Goal: Task Accomplishment & Management: Use online tool/utility

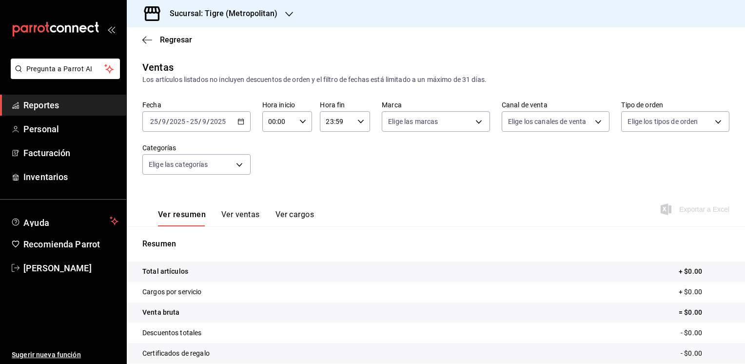
click at [240, 122] on icon "button" at bounding box center [240, 121] width 7 height 7
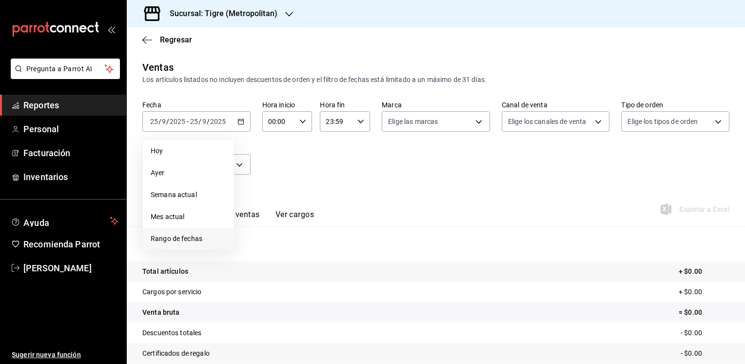
click at [193, 235] on span "Rango de fechas" at bounding box center [189, 238] width 76 height 10
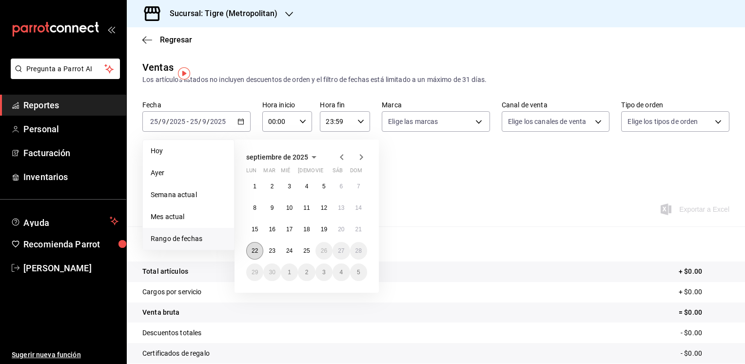
click at [254, 252] on abbr "22" at bounding box center [255, 250] width 6 height 7
click at [302, 252] on button "25" at bounding box center [306, 251] width 17 height 18
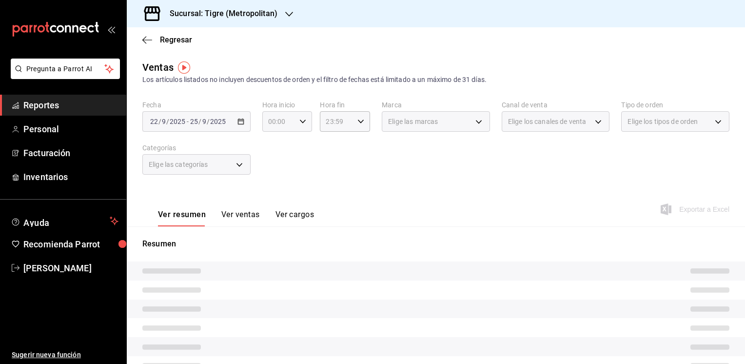
click at [300, 122] on \(Stroke\) "button" at bounding box center [303, 120] width 6 height 3
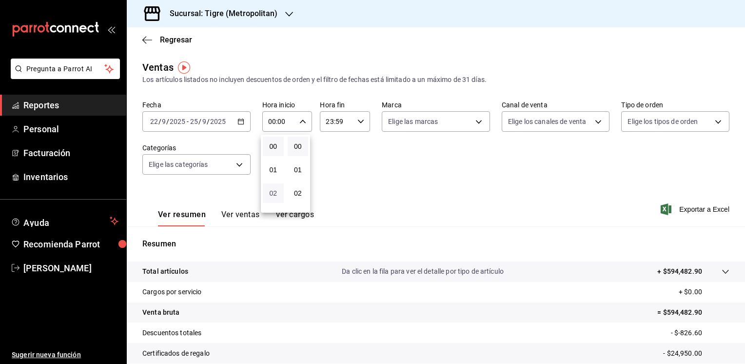
click at [274, 194] on span "02" at bounding box center [273, 193] width 9 height 8
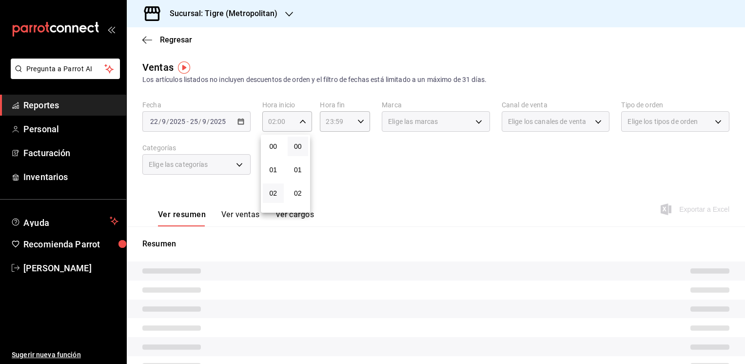
click at [300, 124] on div at bounding box center [372, 182] width 745 height 364
click at [300, 124] on icon "button" at bounding box center [302, 121] width 7 height 7
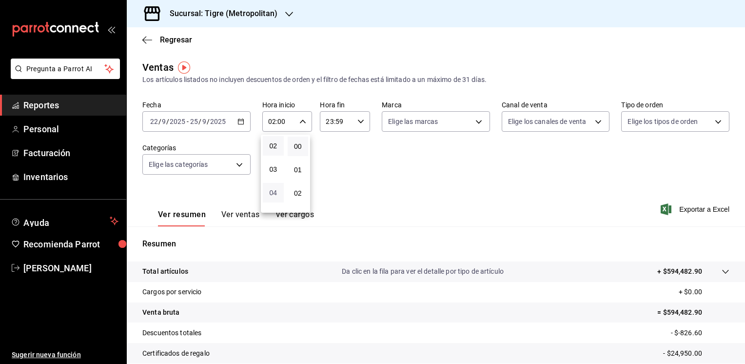
click at [272, 193] on span "04" at bounding box center [273, 193] width 9 height 8
click at [300, 125] on div at bounding box center [372, 182] width 745 height 364
click at [300, 125] on div "04:00 Hora inicio" at bounding box center [287, 121] width 50 height 20
click at [273, 170] on span "05" at bounding box center [273, 168] width 9 height 8
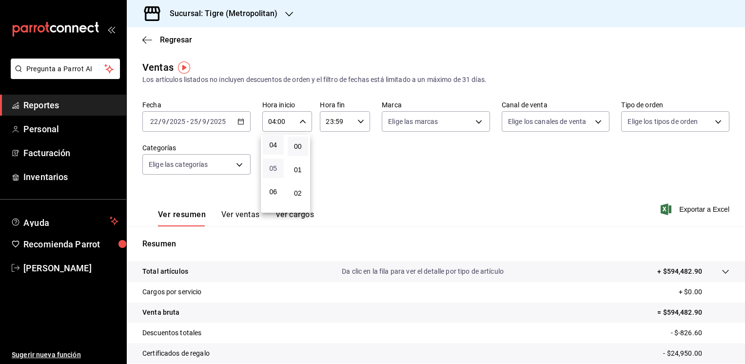
type input "05:00"
click at [329, 123] on div at bounding box center [372, 182] width 745 height 364
click at [329, 123] on input "23:59" at bounding box center [337, 121] width 34 height 19
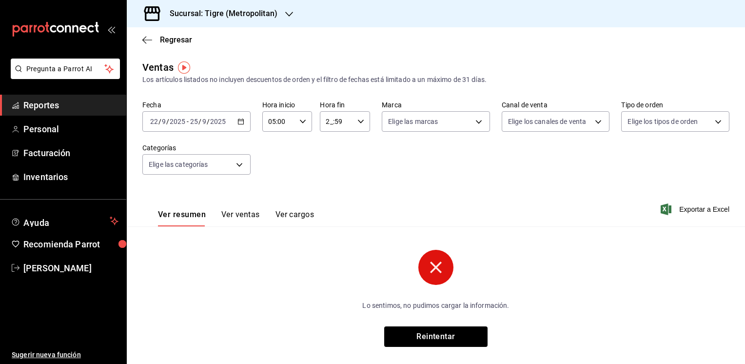
click at [322, 123] on input "2_:59" at bounding box center [337, 121] width 34 height 19
click at [322, 123] on div at bounding box center [372, 182] width 745 height 364
click at [329, 121] on input "2_:59" at bounding box center [337, 121] width 34 height 19
click at [333, 188] on button "02" at bounding box center [330, 192] width 21 height 19
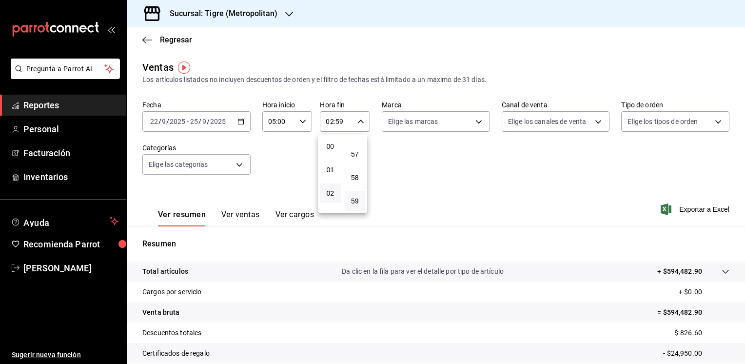
click at [355, 123] on div at bounding box center [372, 182] width 745 height 364
click at [357, 123] on icon "button" at bounding box center [360, 121] width 7 height 7
click at [330, 192] on span "04" at bounding box center [330, 193] width 9 height 8
type input "04:59"
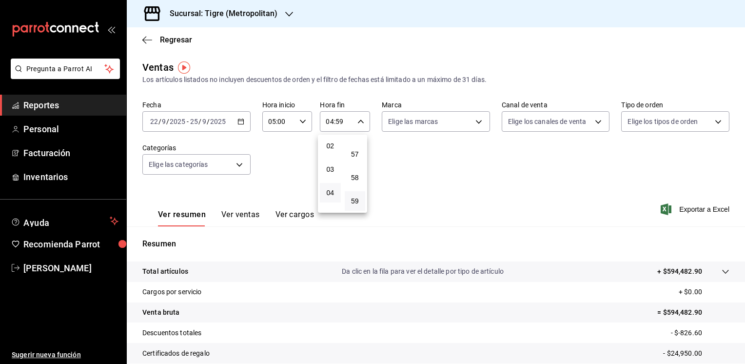
click at [473, 124] on div at bounding box center [372, 182] width 745 height 364
click at [473, 124] on body "Pregunta a Parrot AI Reportes Personal Facturación Inventarios Ayuda Recomienda…" at bounding box center [372, 182] width 745 height 364
click at [401, 189] on li "Tigre (Metropolitan)" at bounding box center [432, 192] width 106 height 22
type input "d2a20516-989b-40fe-838d-c8b0b31ef0ff"
checkbox input "true"
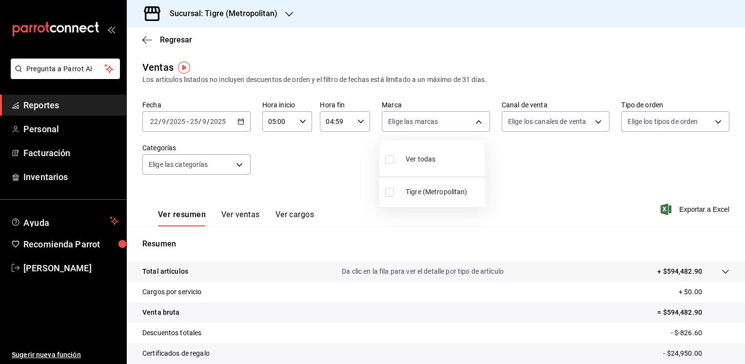
checkbox input "true"
click at [712, 211] on div at bounding box center [372, 182] width 745 height 364
click at [695, 208] on span "Exportar a Excel" at bounding box center [695, 209] width 67 height 12
